Goal: Information Seeking & Learning: Find specific page/section

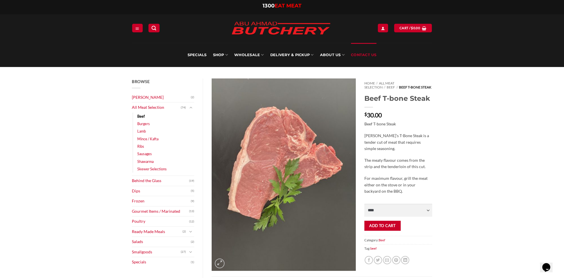
click at [362, 55] on link "Contact Us" at bounding box center [364, 55] width 26 height 24
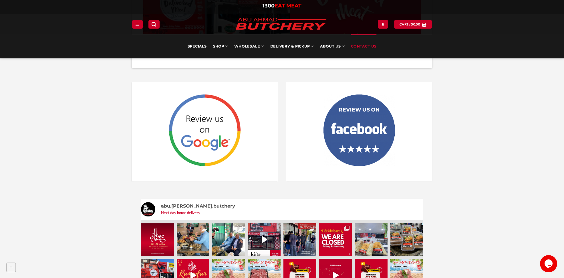
scroll to position [773, 0]
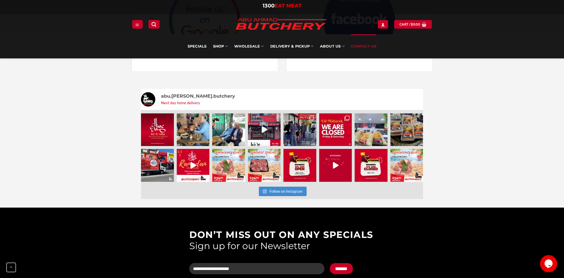
click at [226, 120] on img at bounding box center [228, 129] width 33 height 33
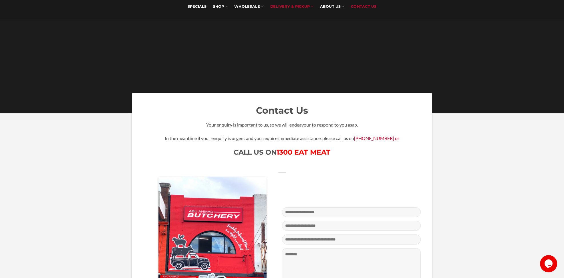
scroll to position [0, 0]
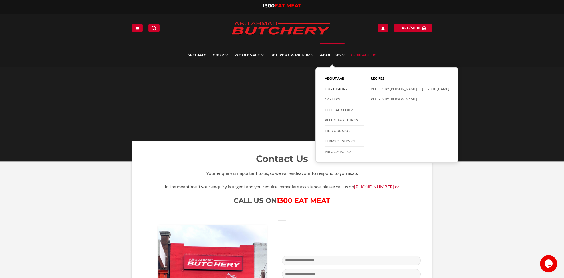
click at [339, 90] on link "Our History" at bounding box center [345, 89] width 40 height 11
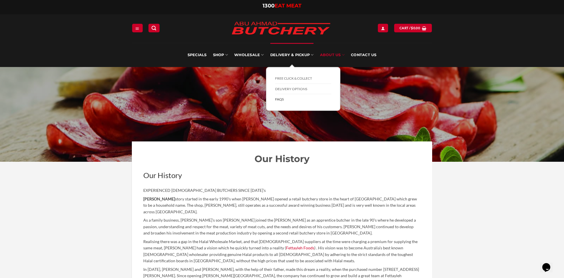
click at [281, 97] on link "FAQs" at bounding box center [303, 99] width 56 height 10
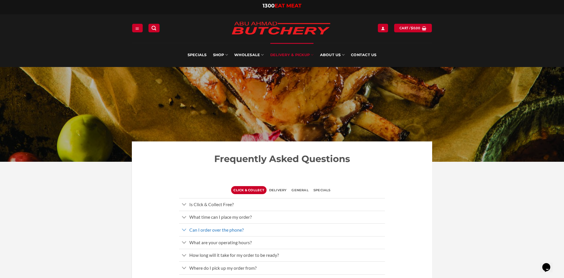
click at [244, 226] on link "Can I order over the phone?" at bounding box center [282, 229] width 206 height 13
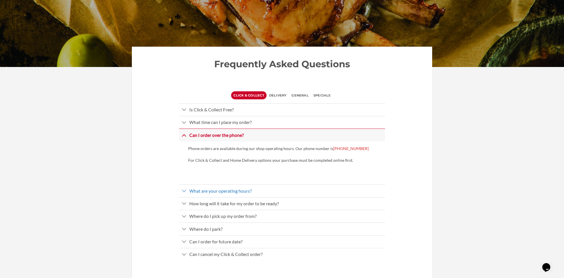
scroll to position [114, 0]
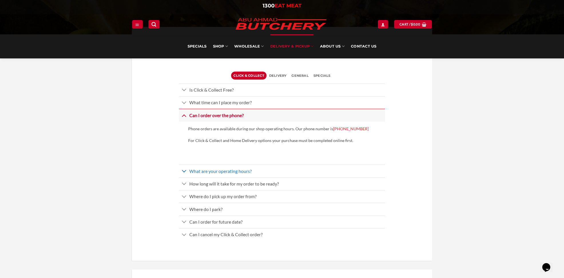
click at [185, 169] on icon "Toggle" at bounding box center [184, 171] width 5 height 9
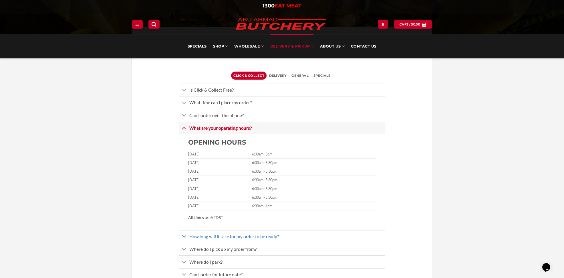
click at [187, 234] on icon "Toggle" at bounding box center [184, 236] width 5 height 9
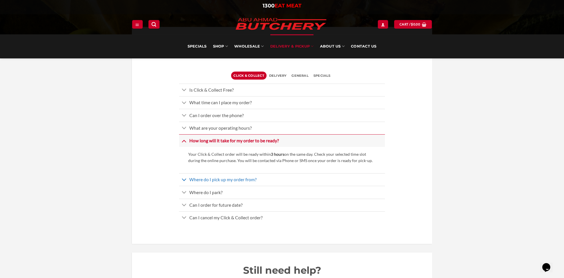
click at [183, 179] on icon "Toggle" at bounding box center [184, 179] width 5 height 9
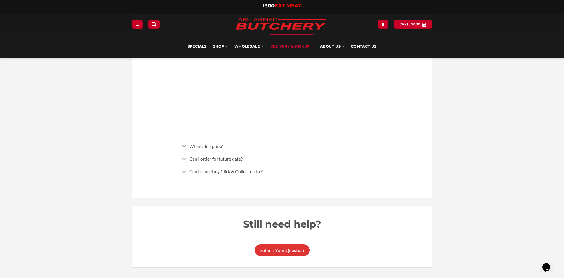
scroll to position [315, 0]
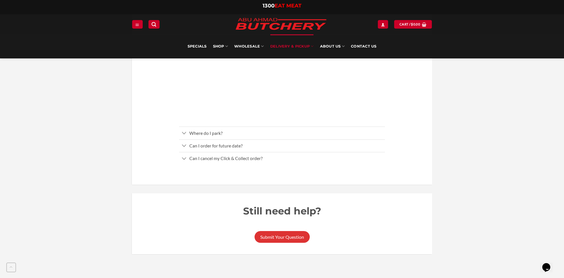
click at [186, 145] on icon "Toggle" at bounding box center [184, 145] width 5 height 9
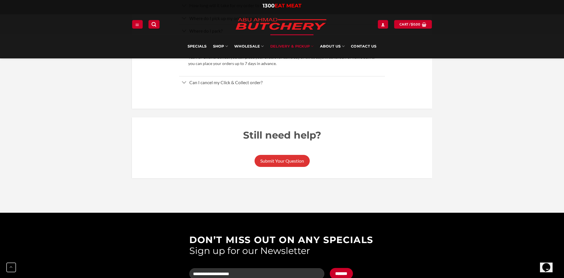
scroll to position [200, 0]
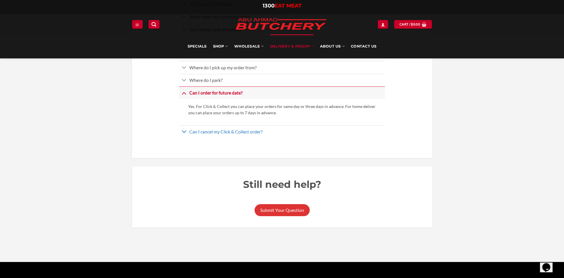
click at [183, 132] on icon "Toggle" at bounding box center [184, 131] width 5 height 9
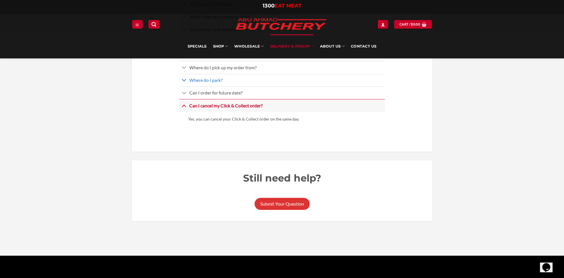
click at [185, 80] on icon "Toggle" at bounding box center [184, 80] width 5 height 9
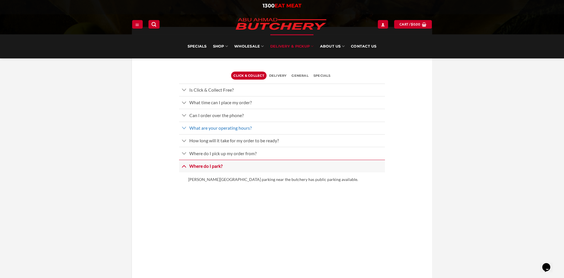
scroll to position [0, 0]
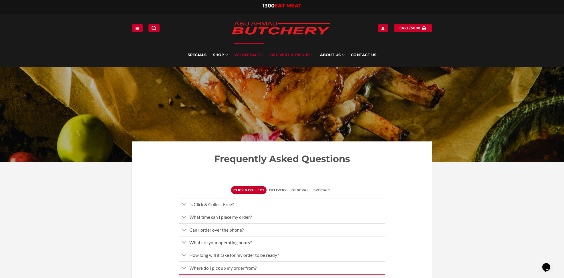
click at [253, 55] on link "Wholesale" at bounding box center [249, 55] width 30 height 24
click at [263, 55] on icon at bounding box center [262, 54] width 3 height 5
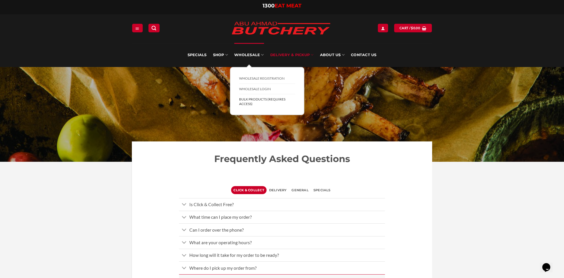
click at [253, 98] on link "BULK Products (Requires Access)" at bounding box center [267, 101] width 56 height 15
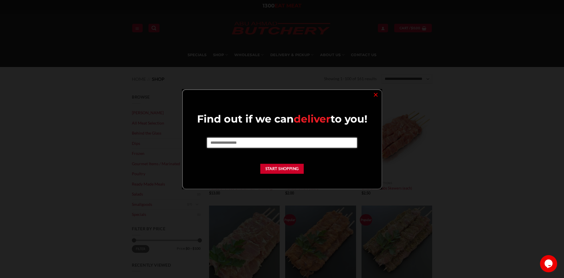
click at [319, 143] on input "text" at bounding box center [282, 143] width 150 height 10
type input "****"
click at [281, 172] on button "Start Shopping" at bounding box center [282, 169] width 44 height 10
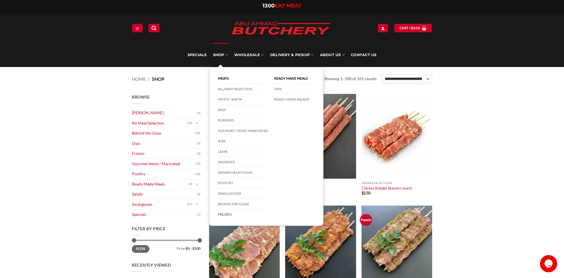
click at [230, 210] on link "Frozen" at bounding box center [243, 214] width 50 height 10
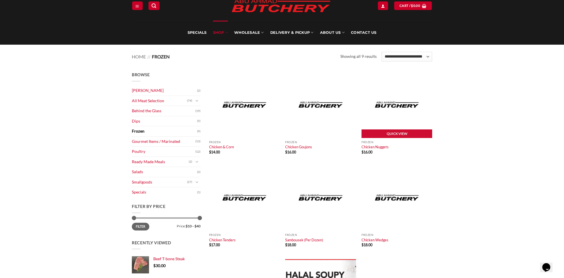
scroll to position [57, 0]
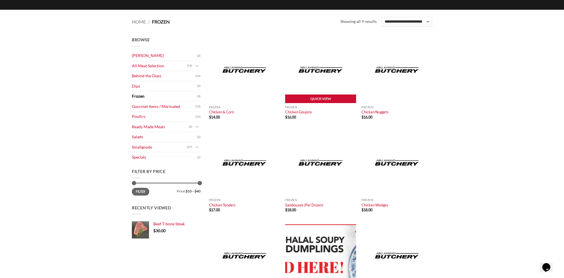
click at [325, 101] on link "Quick View" at bounding box center [320, 98] width 71 height 9
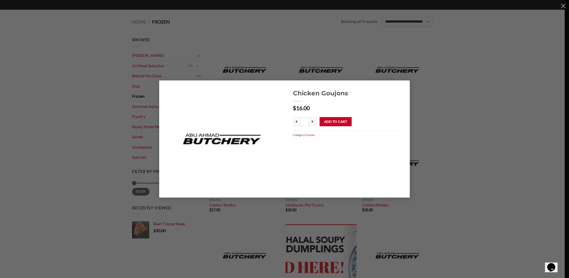
click at [462, 91] on div "Chicken Goujons $ 16.00 * Chicken Goujons quantity * * Add to cart Category: Fr…" at bounding box center [285, 138] width 552 height 117
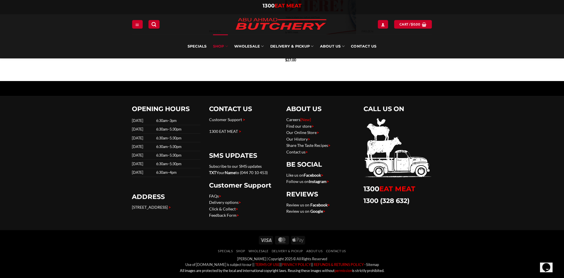
scroll to position [261, 0]
